Goal: Check status

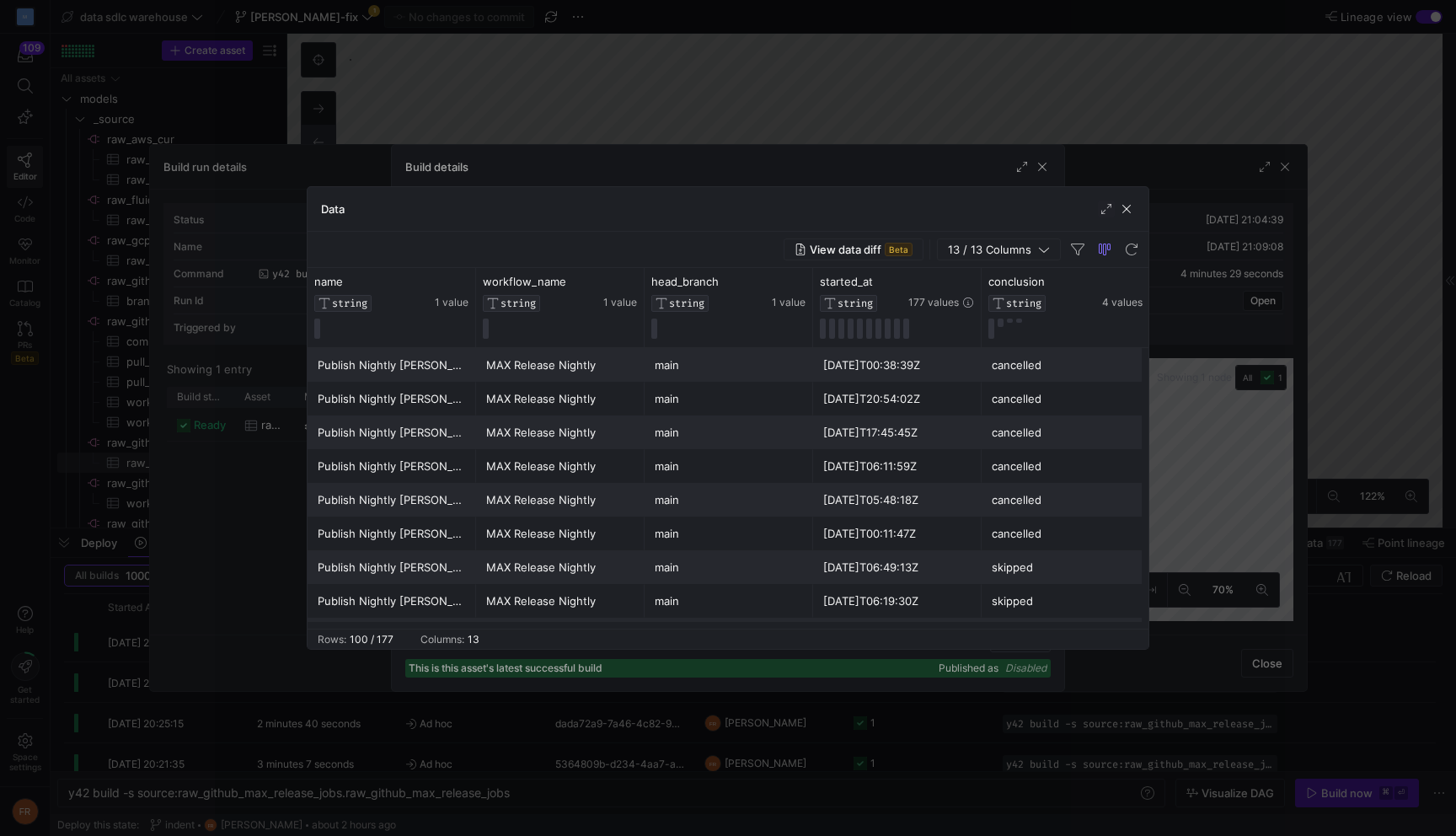
scroll to position [152, 0]
click at [770, 84] on div at bounding box center [728, 418] width 1456 height 836
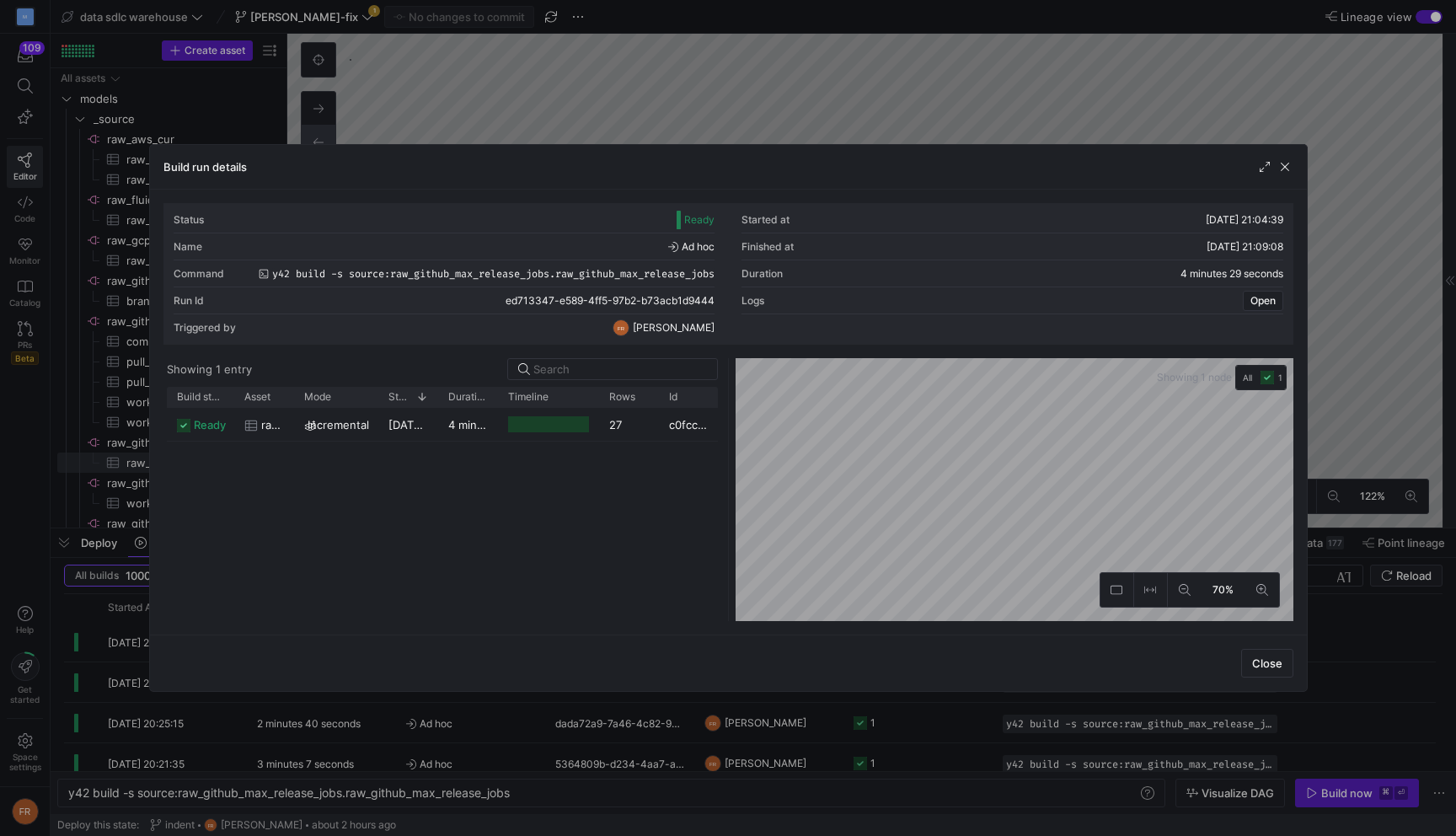
click at [770, 84] on div at bounding box center [728, 418] width 1456 height 836
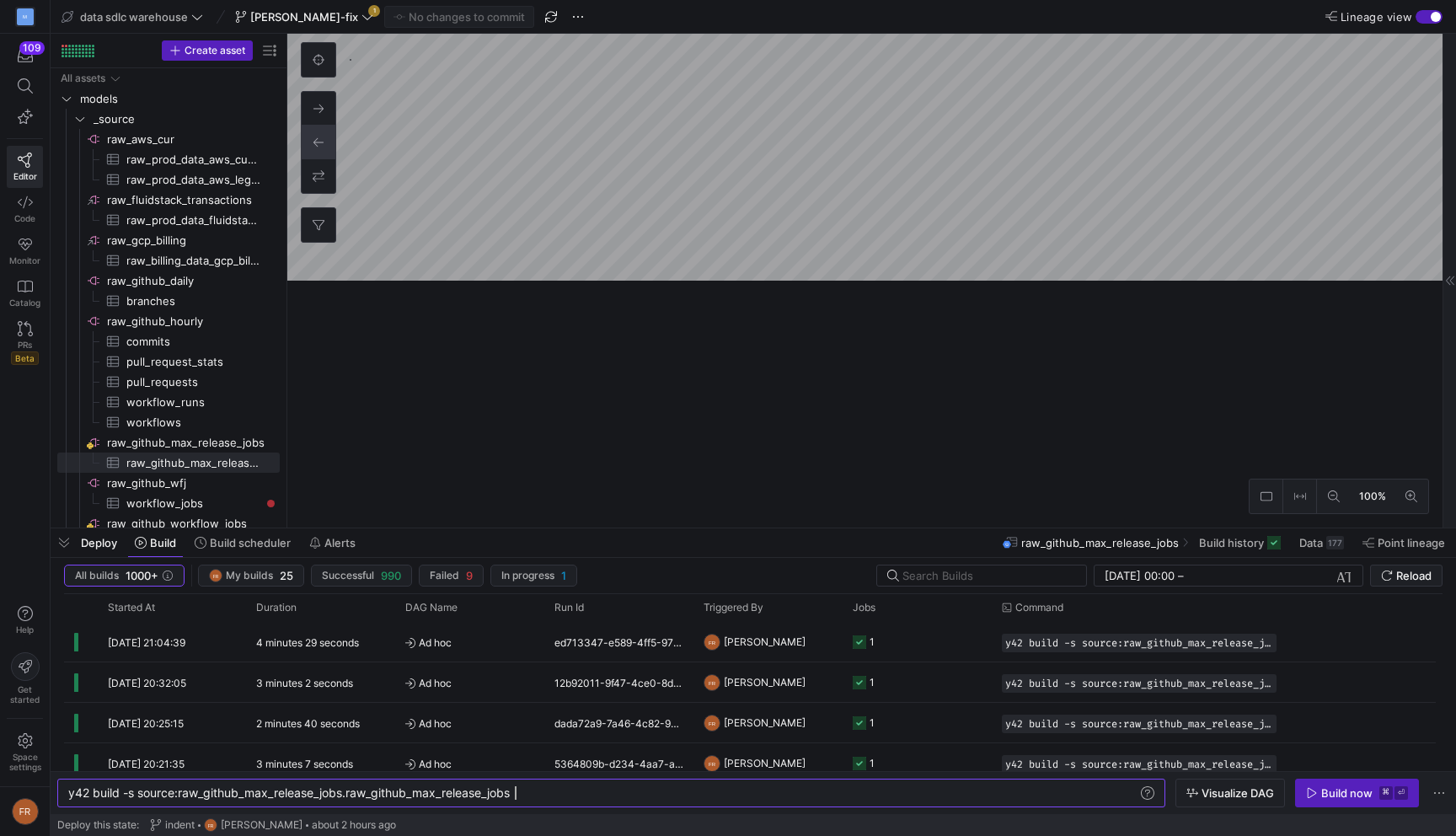
scroll to position [0, 446]
